Goal: Navigation & Orientation: Find specific page/section

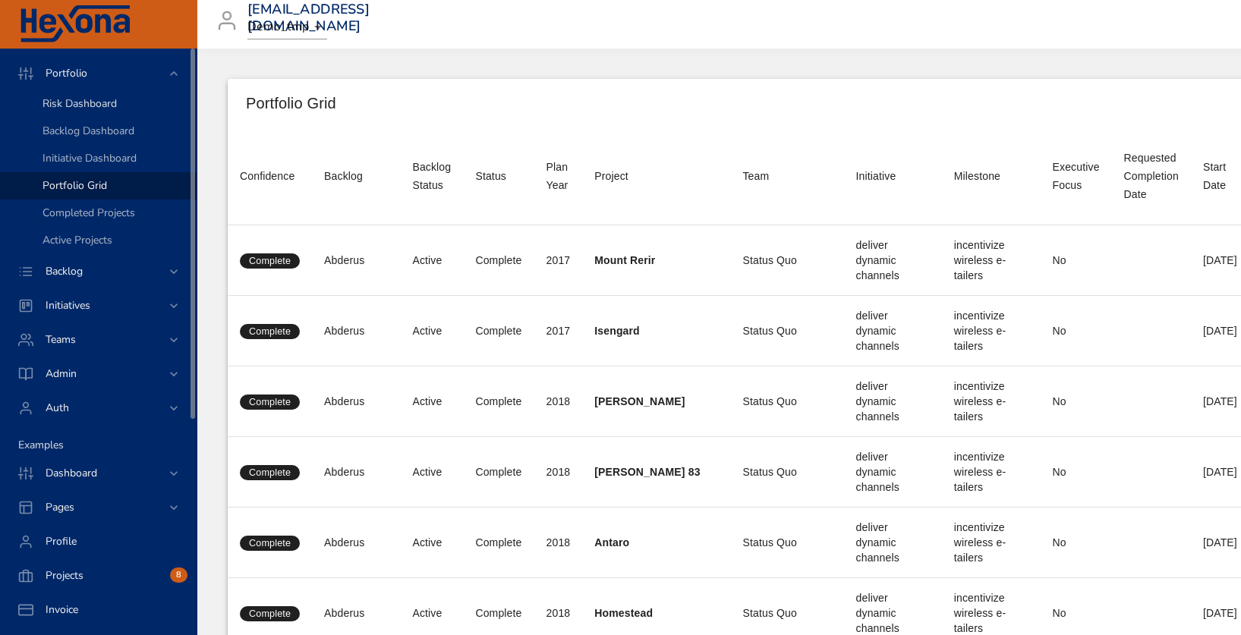
click at [82, 108] on span "Risk Dashboard" at bounding box center [80, 103] width 74 height 14
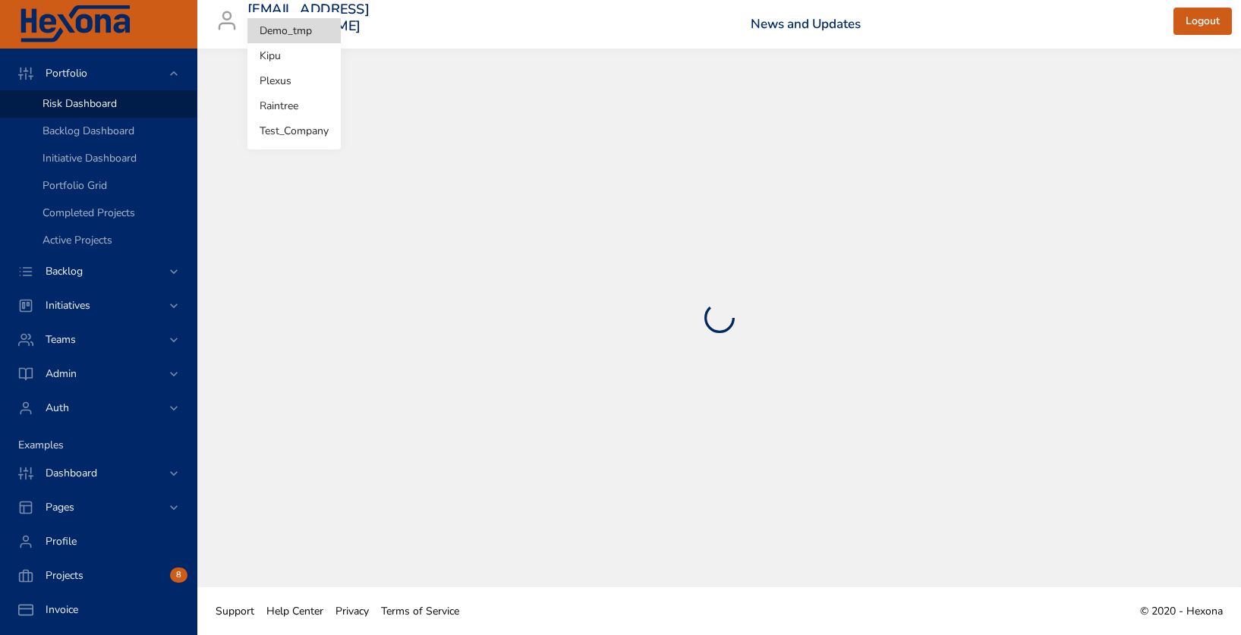
click at [301, 28] on body "Portfolio Risk Dashboard Backlog Dashboard Initiative Dashboard Portfolio Grid …" at bounding box center [620, 317] width 1241 height 635
click at [431, 148] on div at bounding box center [620, 317] width 1241 height 635
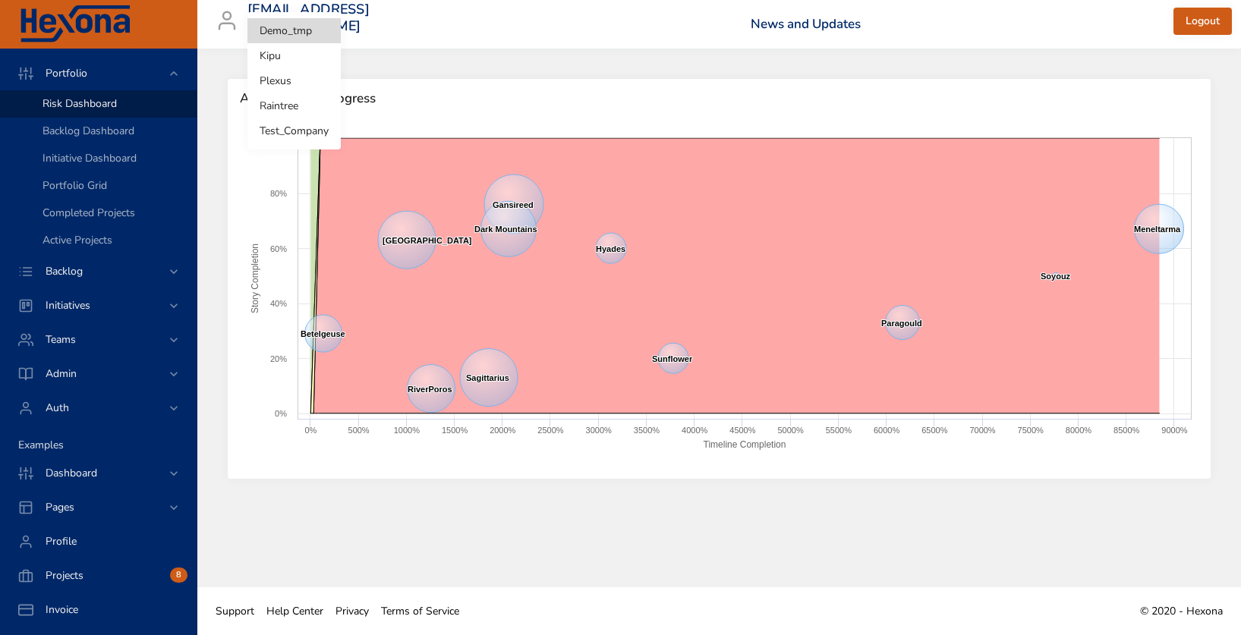
click at [308, 21] on body "Portfolio Risk Dashboard Backlog Dashboard Initiative Dashboard Portfolio Grid …" at bounding box center [620, 317] width 1241 height 635
click at [282, 107] on li "Raintree" at bounding box center [293, 105] width 93 height 25
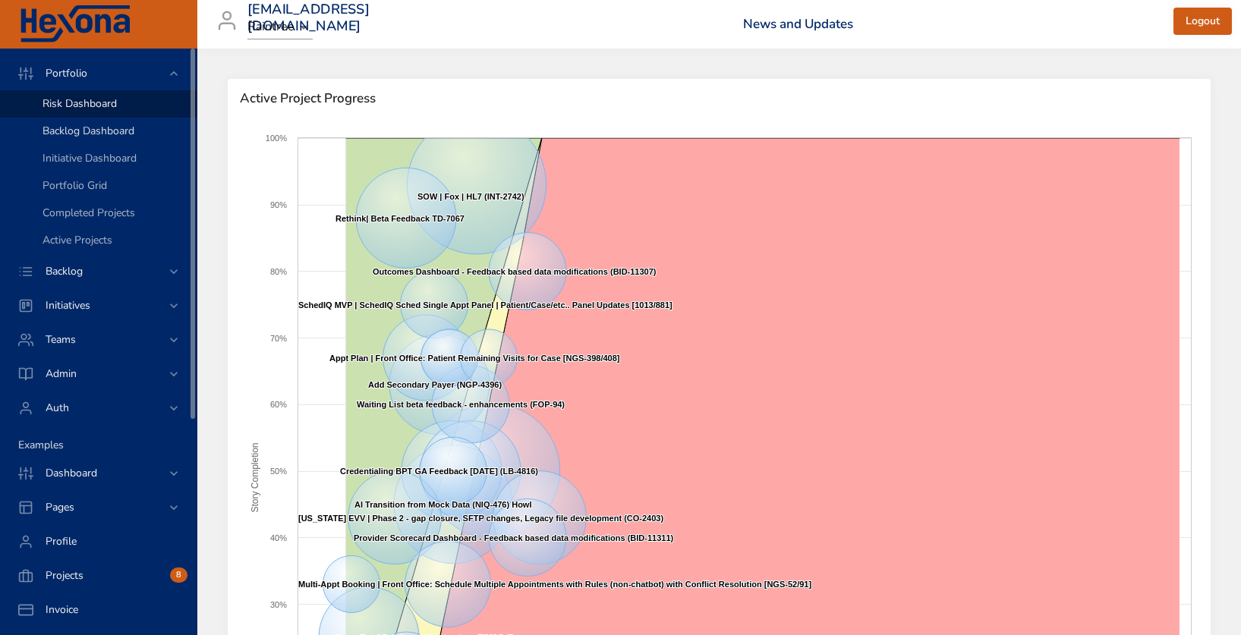
click at [139, 128] on div "Backlog Dashboard" at bounding box center [114, 131] width 142 height 15
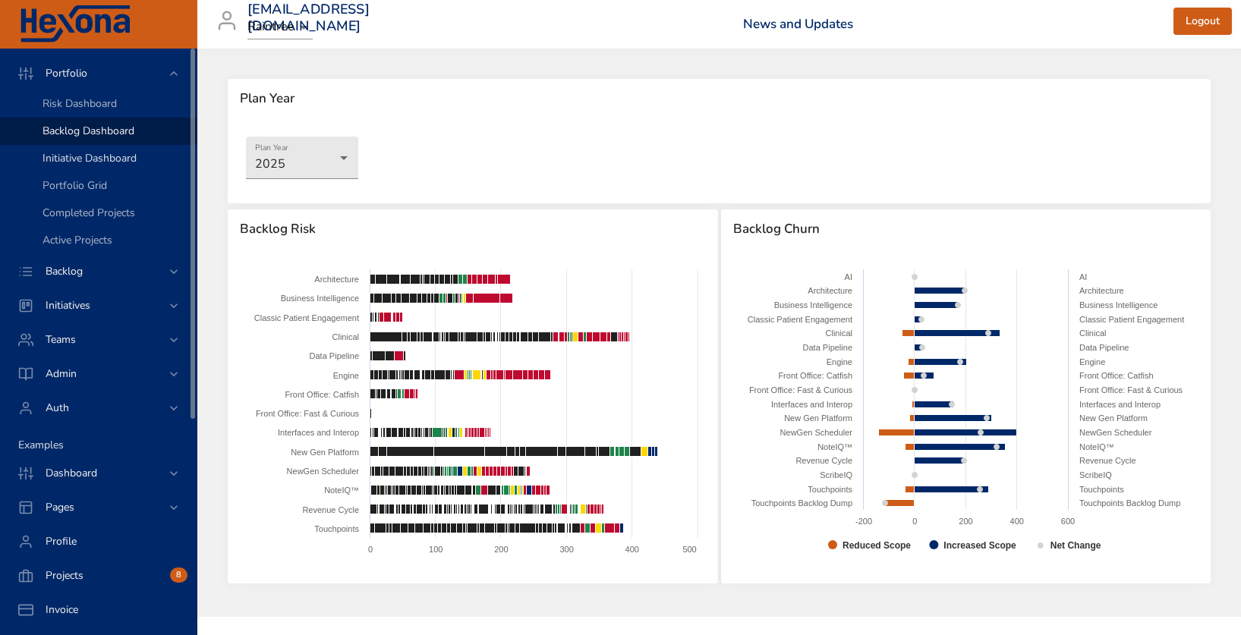
click at [117, 156] on span "Initiative Dashboard" at bounding box center [90, 158] width 94 height 14
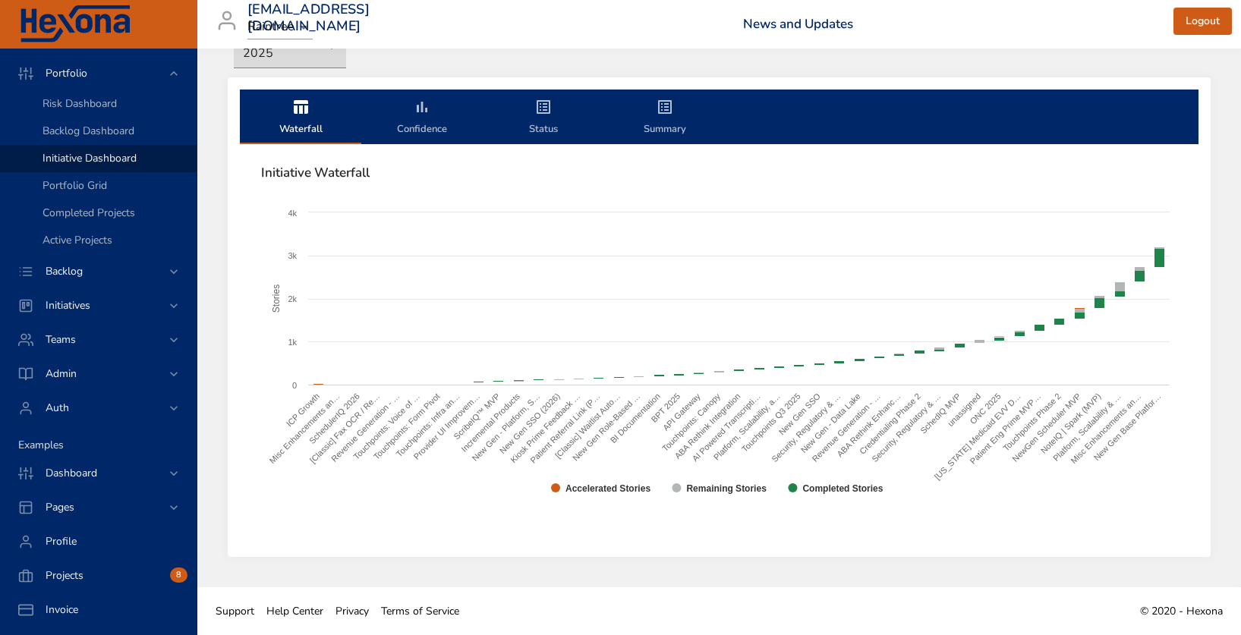
scroll to position [31, 0]
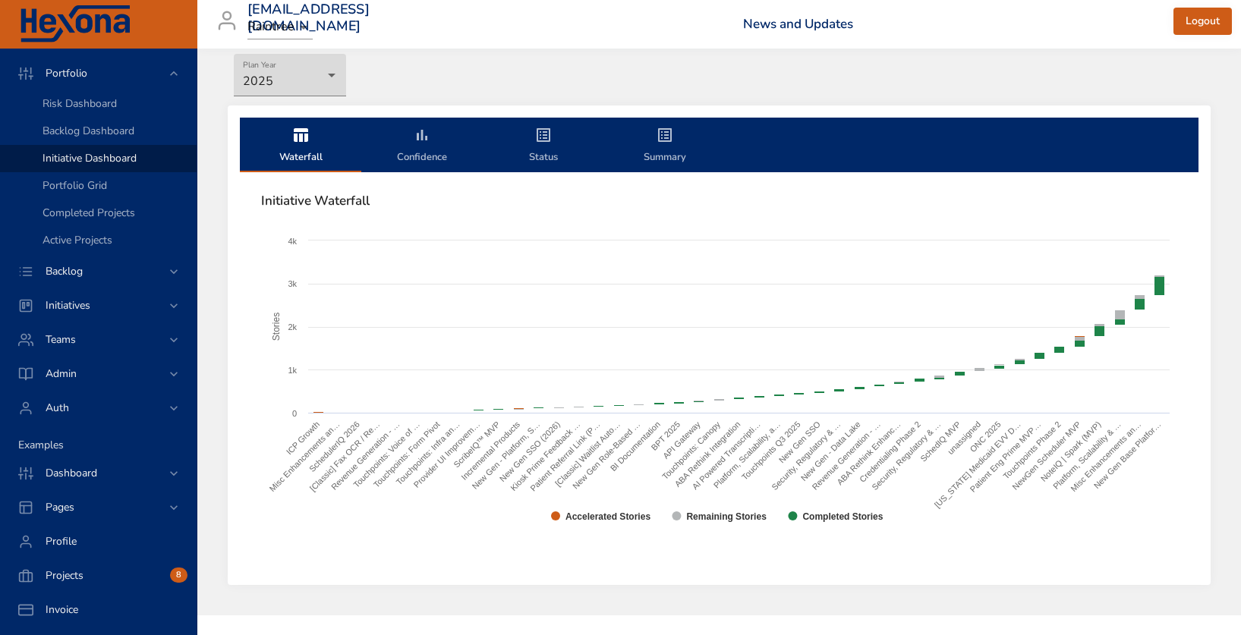
click at [425, 143] on icon "initiative-tabs" at bounding box center [422, 135] width 18 height 18
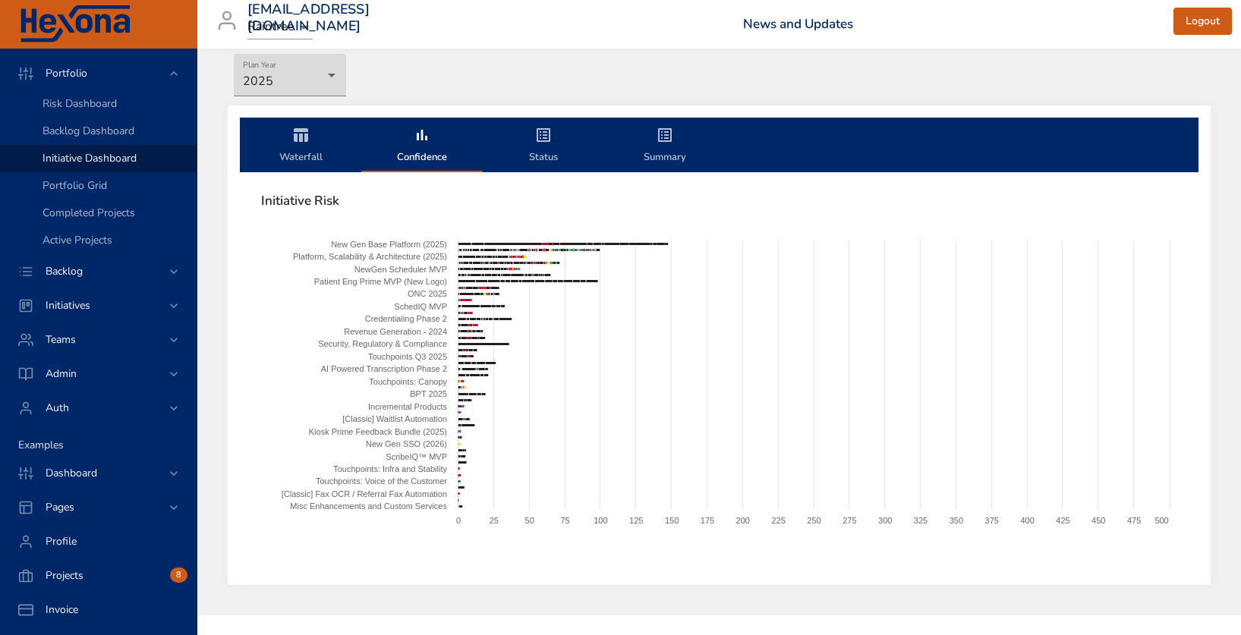
scroll to position [0, 0]
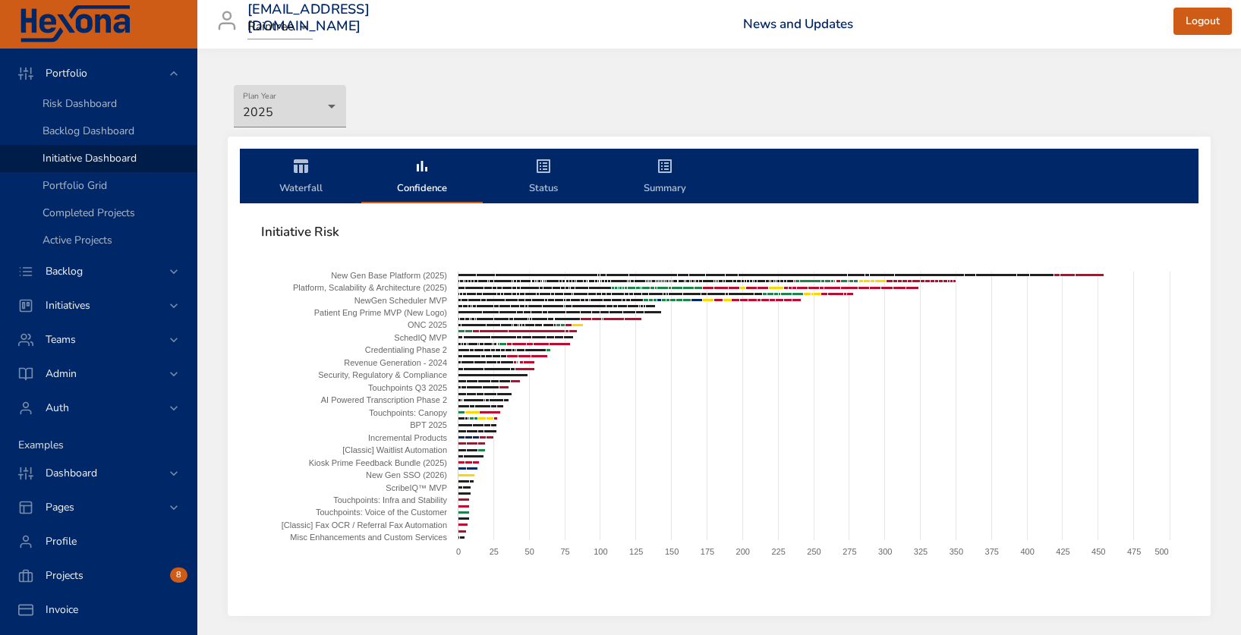
click at [543, 167] on icon "initiative-tabs" at bounding box center [543, 166] width 18 height 18
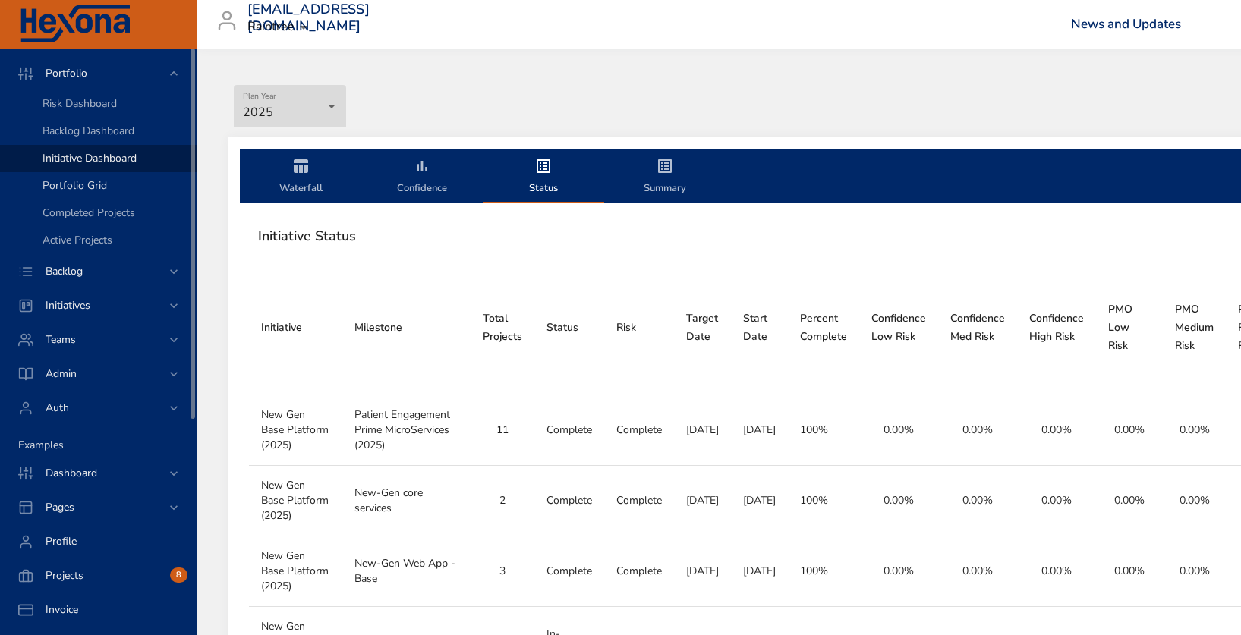
click at [93, 184] on span "Portfolio Grid" at bounding box center [75, 185] width 65 height 14
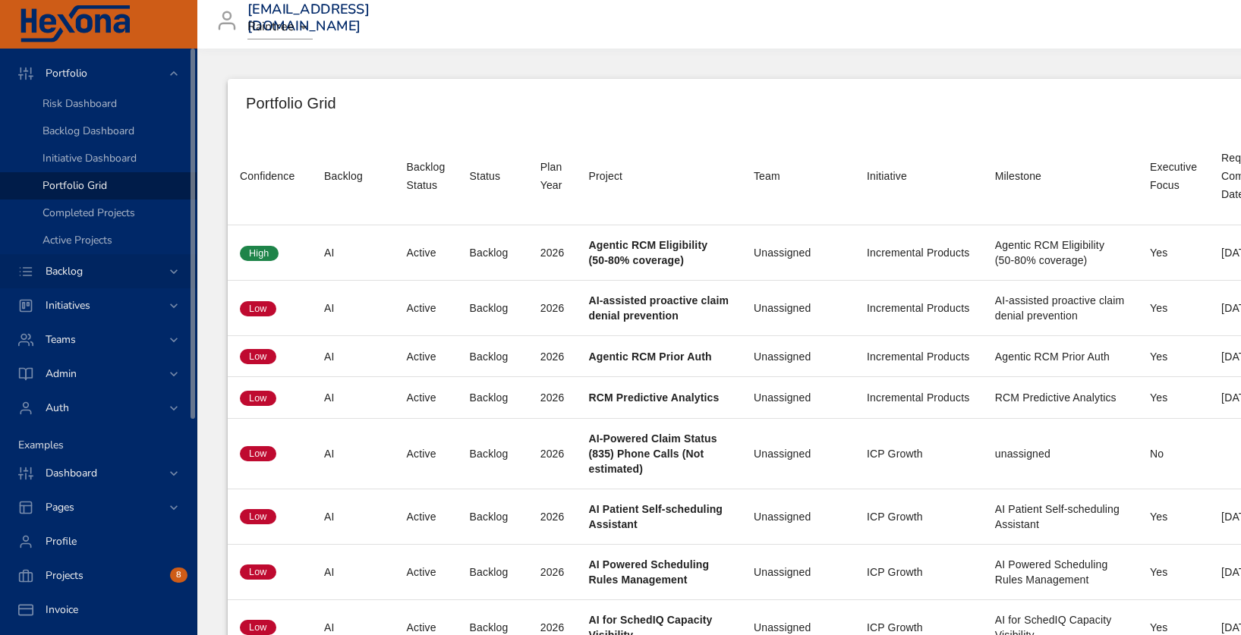
click at [72, 269] on span "Backlog" at bounding box center [63, 271] width 61 height 14
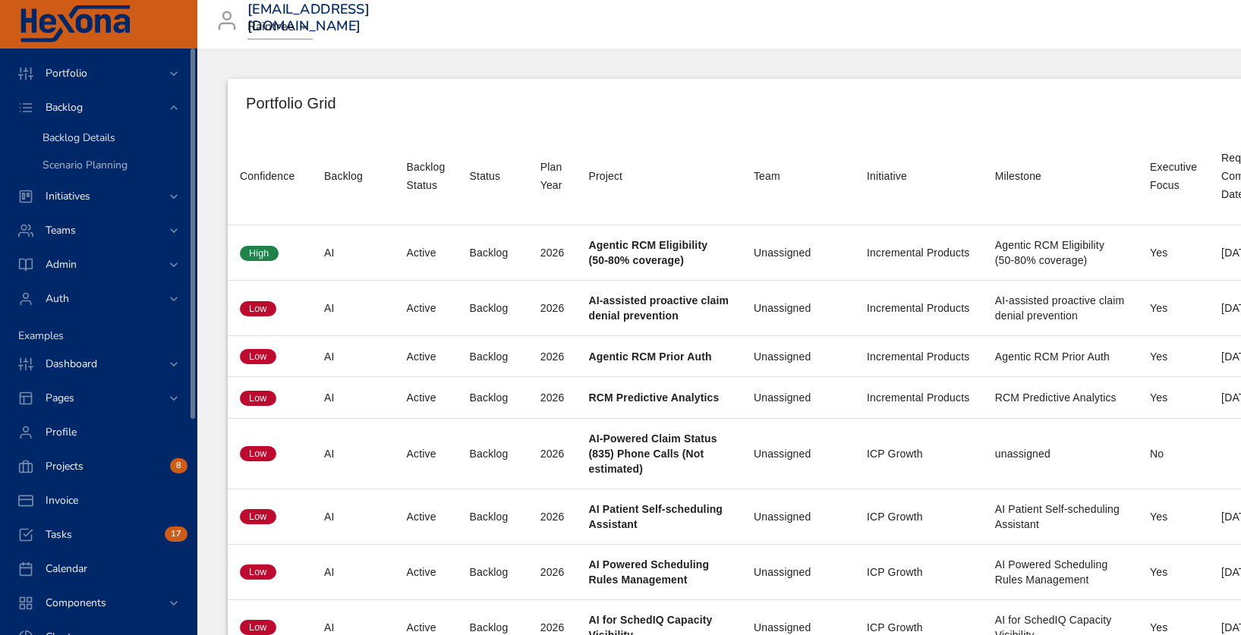
click at [91, 134] on span "Backlog Details" at bounding box center [79, 138] width 73 height 14
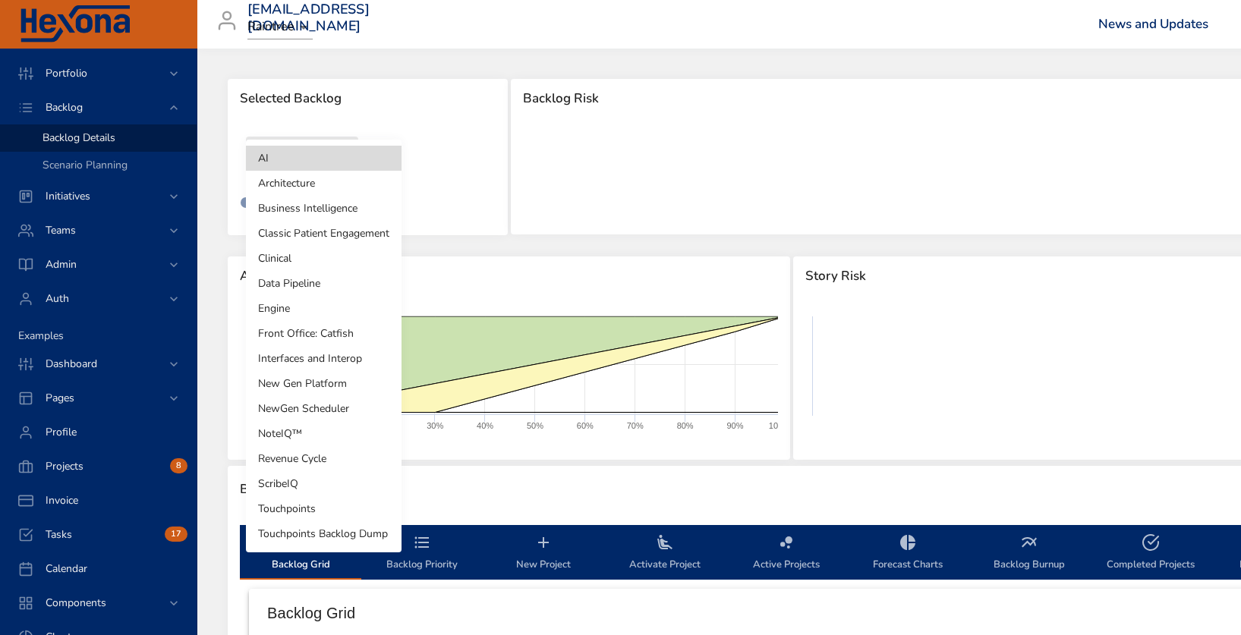
click at [297, 140] on body "Portfolio Backlog Backlog Details Scenario Planning Initiatives Teams Admin Aut…" at bounding box center [620, 317] width 1241 height 635
click at [279, 276] on li "Data Pipeline" at bounding box center [324, 283] width 156 height 25
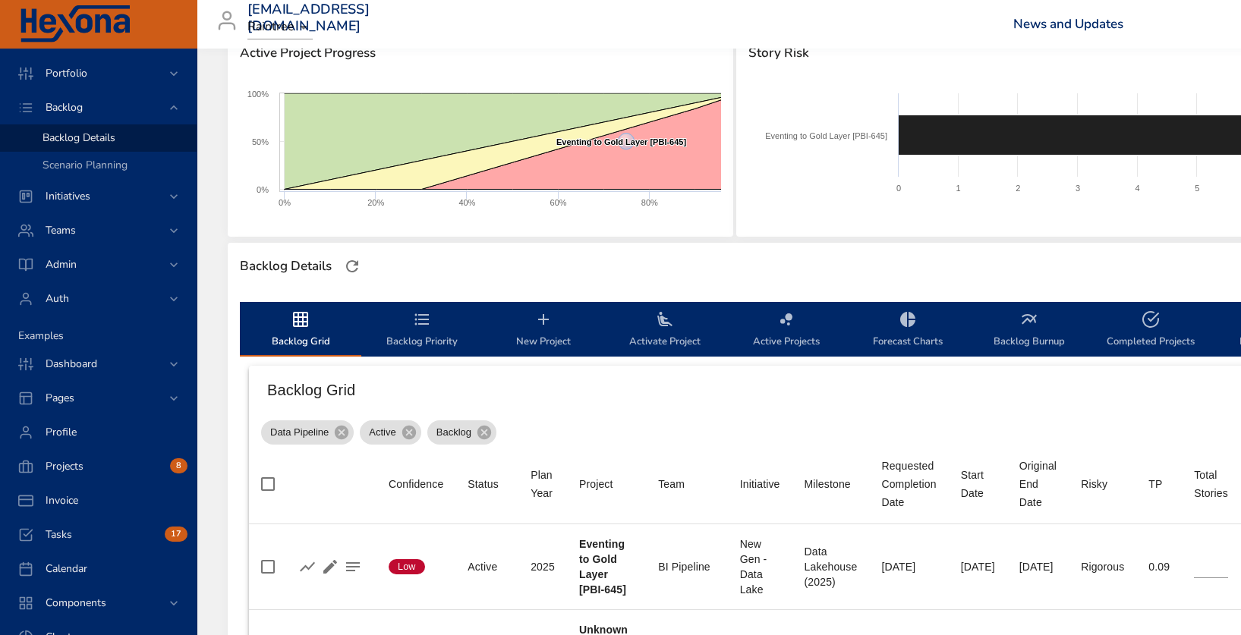
scroll to position [221, 0]
